Goal: Book appointment/travel/reservation

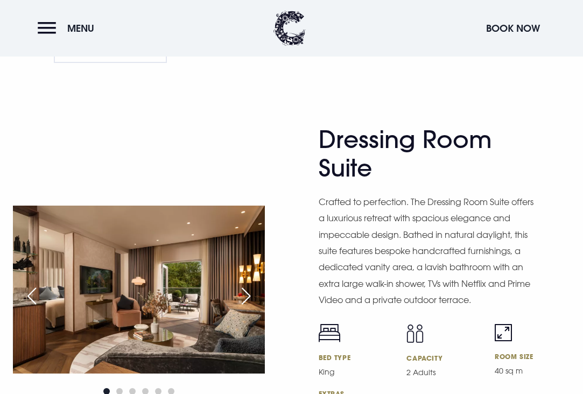
scroll to position [1760, 0]
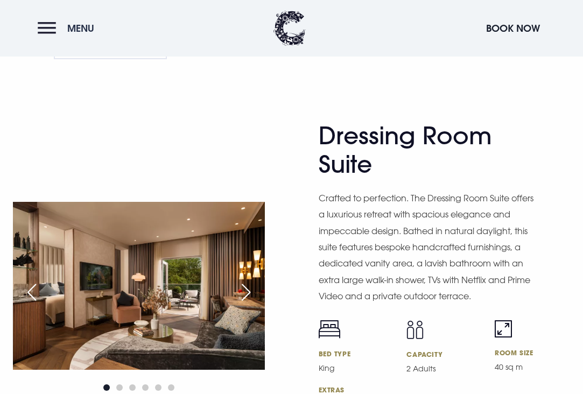
click at [86, 26] on span "Menu" at bounding box center [80, 28] width 27 height 12
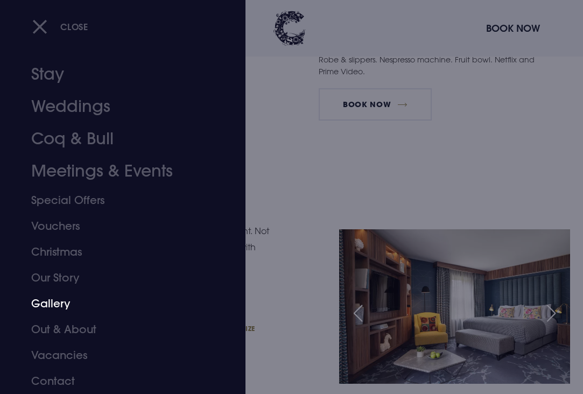
scroll to position [2145, 0]
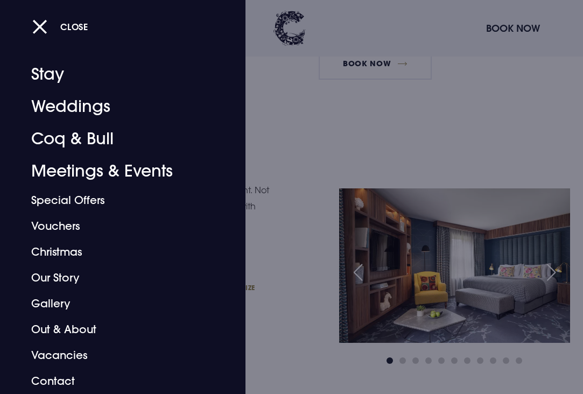
click at [313, 209] on div at bounding box center [291, 197] width 583 height 394
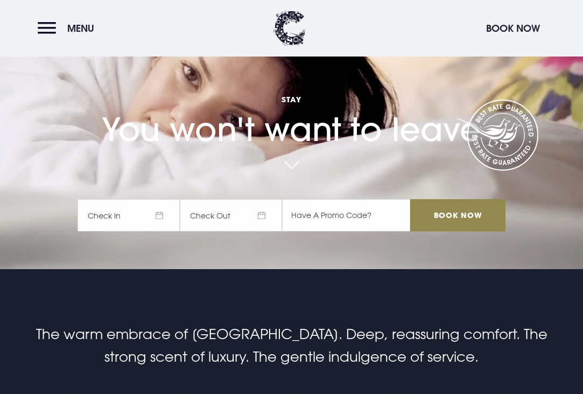
scroll to position [0, 0]
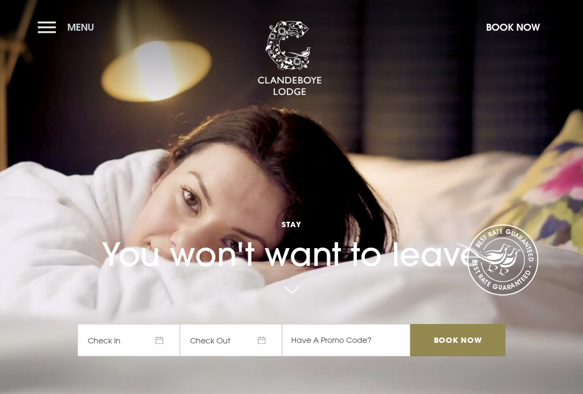
click at [51, 28] on button "Menu" at bounding box center [69, 27] width 62 height 23
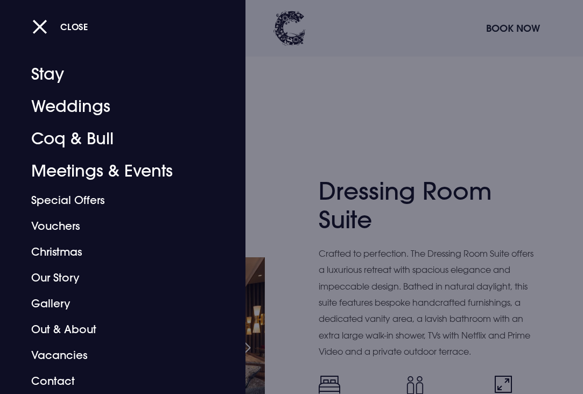
click at [402, 137] on div at bounding box center [291, 197] width 583 height 394
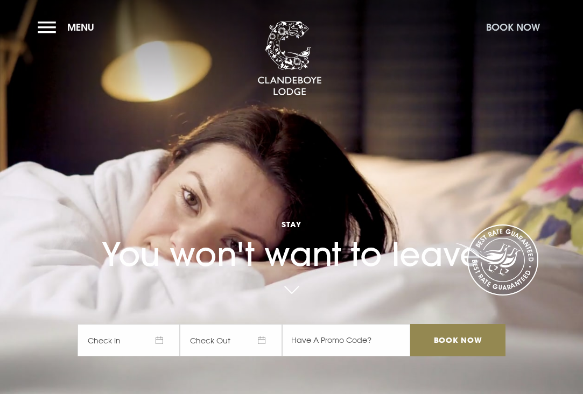
click at [506, 27] on button "Book Now" at bounding box center [513, 27] width 65 height 23
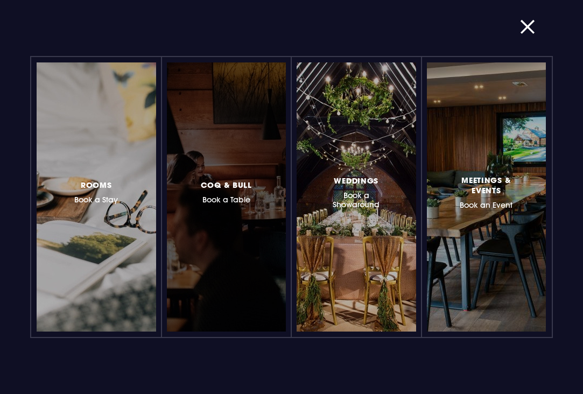
click at [198, 189] on div at bounding box center [227, 196] width 120 height 269
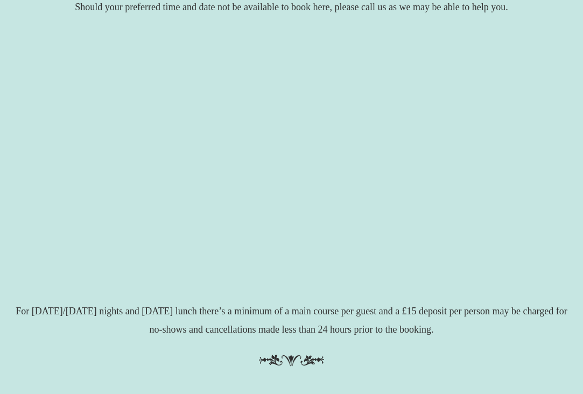
scroll to position [11, 0]
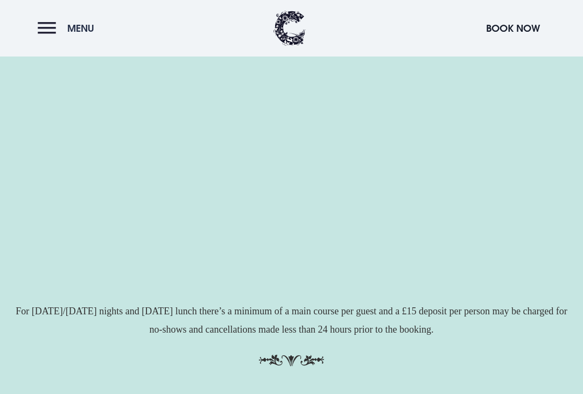
click at [51, 29] on button "Menu" at bounding box center [69, 28] width 62 height 23
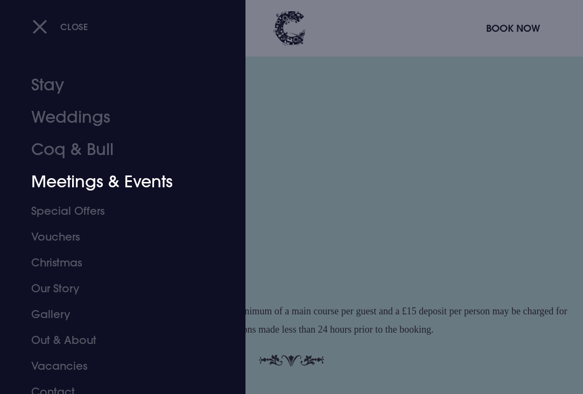
scroll to position [11, 0]
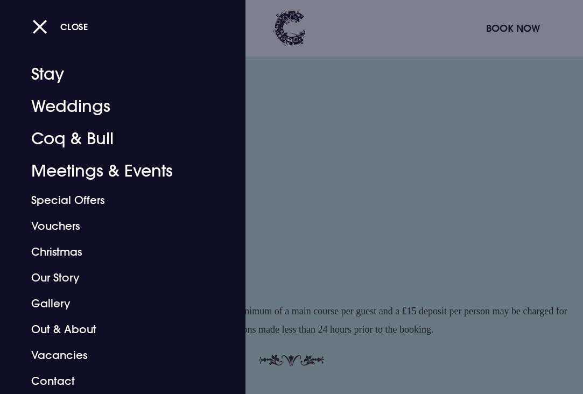
click at [392, 37] on div "Close" at bounding box center [303, 26] width 542 height 23
click at [45, 29] on button "Close" at bounding box center [60, 27] width 56 height 22
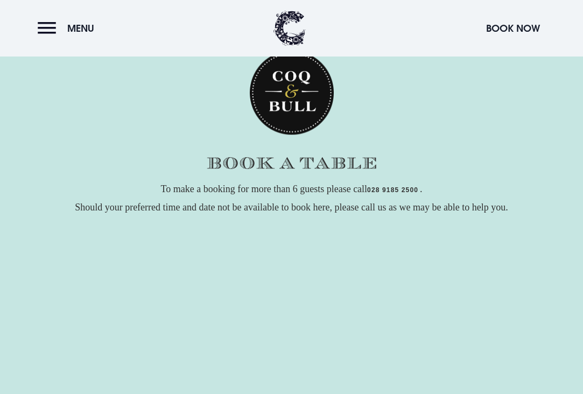
scroll to position [200, 0]
